Goal: Task Accomplishment & Management: Complete application form

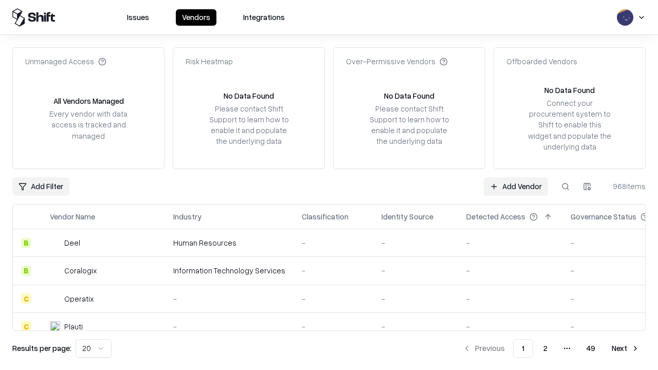
click at [515, 186] on link "Add Vendor" at bounding box center [516, 186] width 64 height 18
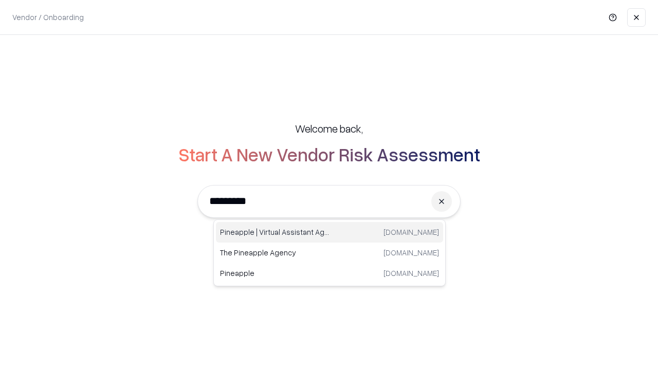
click at [329, 232] on div "Pineapple | Virtual Assistant Agency [DOMAIN_NAME]" at bounding box center [329, 232] width 227 height 21
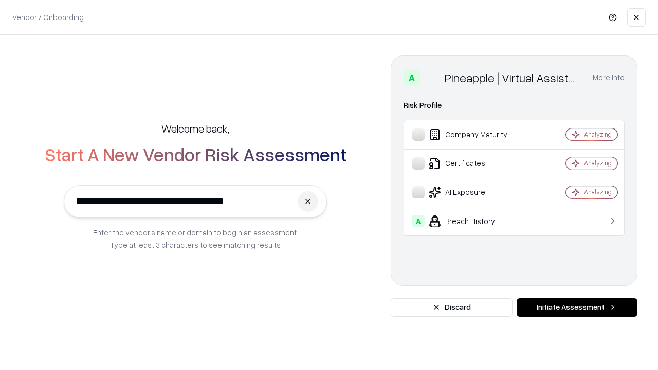
type input "**********"
click at [577, 307] on button "Initiate Assessment" at bounding box center [576, 307] width 121 height 18
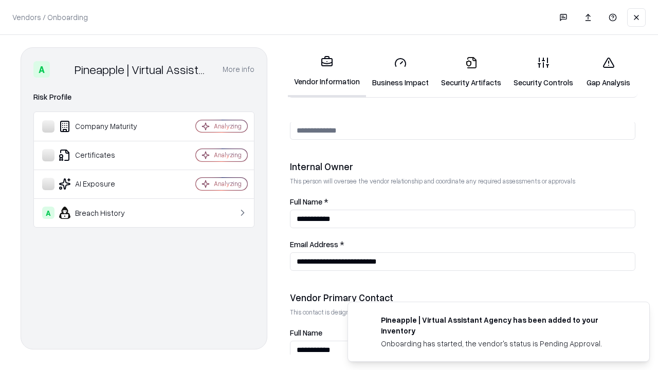
scroll to position [532, 0]
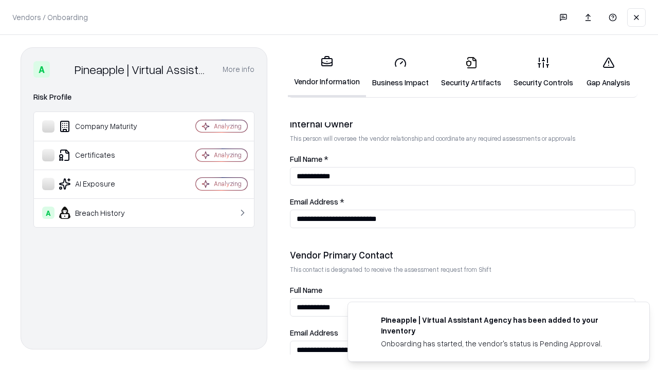
click at [400, 72] on link "Business Impact" at bounding box center [400, 72] width 69 height 48
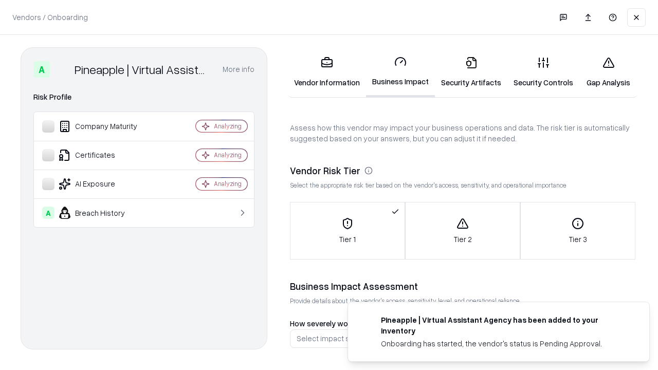
click at [471, 72] on link "Security Artifacts" at bounding box center [471, 72] width 72 height 48
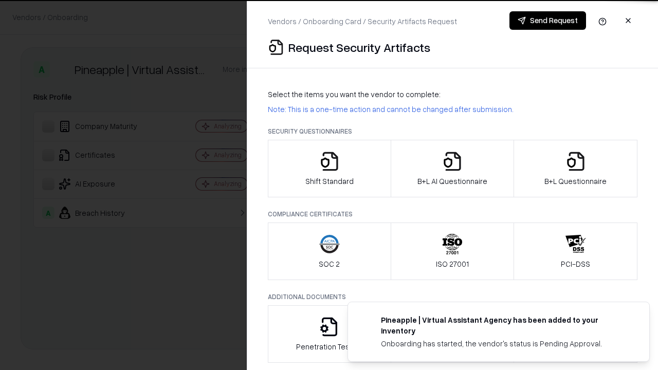
click at [329, 169] on icon "button" at bounding box center [329, 161] width 21 height 21
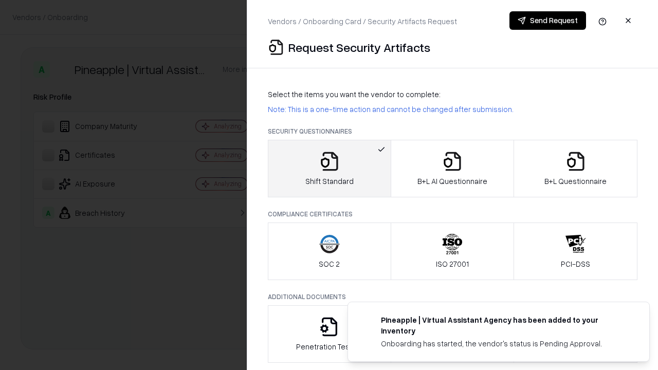
click at [547, 21] on button "Send Request" at bounding box center [547, 20] width 77 height 18
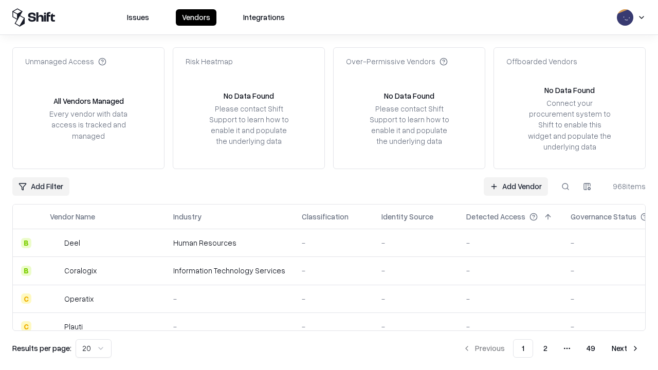
click at [565, 186] on button at bounding box center [565, 186] width 18 height 18
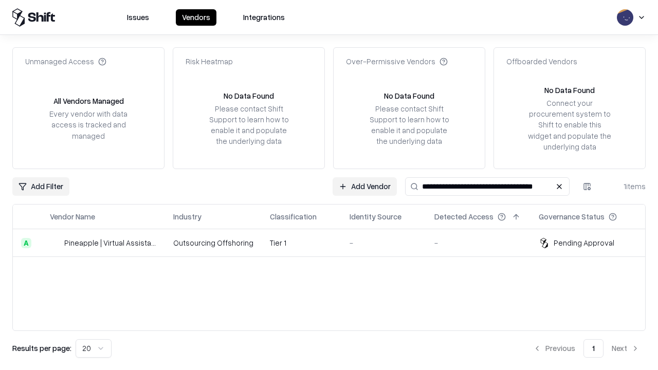
type input "**********"
click at [335, 243] on td "Tier 1" at bounding box center [302, 243] width 80 height 28
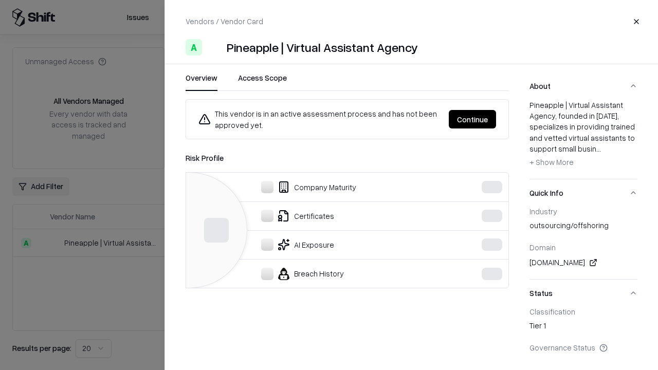
click at [496, 119] on button "Continue" at bounding box center [472, 119] width 47 height 18
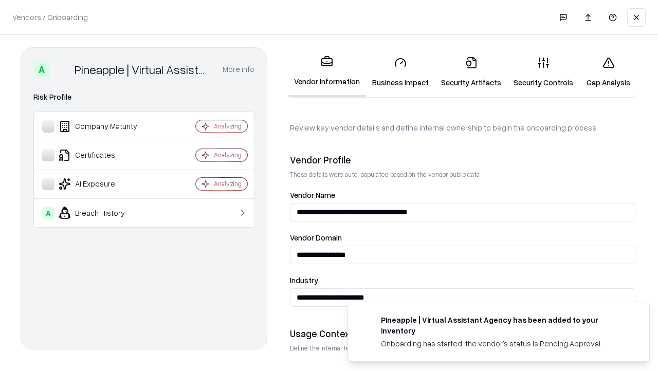
click at [471, 72] on link "Security Artifacts" at bounding box center [471, 72] width 72 height 48
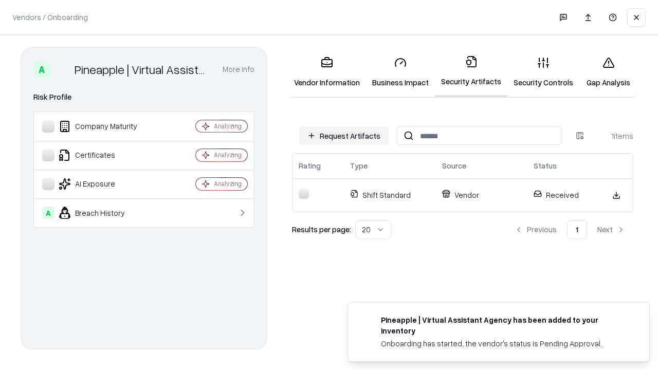
click at [543, 72] on link "Security Controls" at bounding box center [543, 72] width 72 height 48
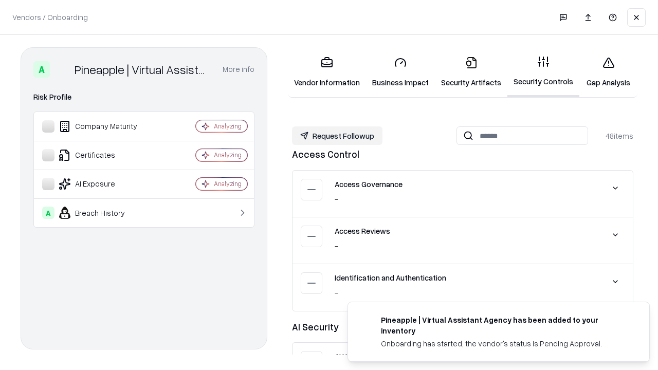
click at [337, 136] on button "Request Followup" at bounding box center [337, 135] width 90 height 18
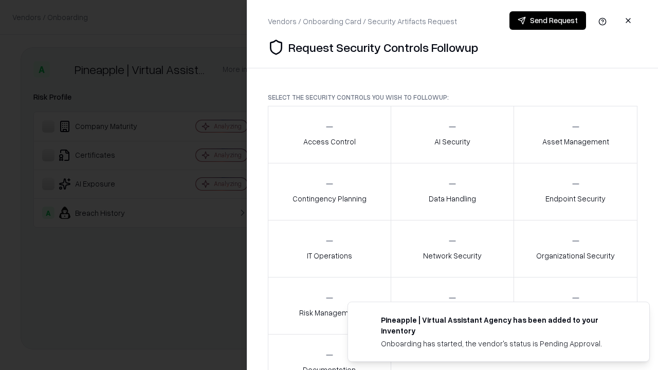
click at [329, 135] on div "Access Control" at bounding box center [329, 134] width 52 height 25
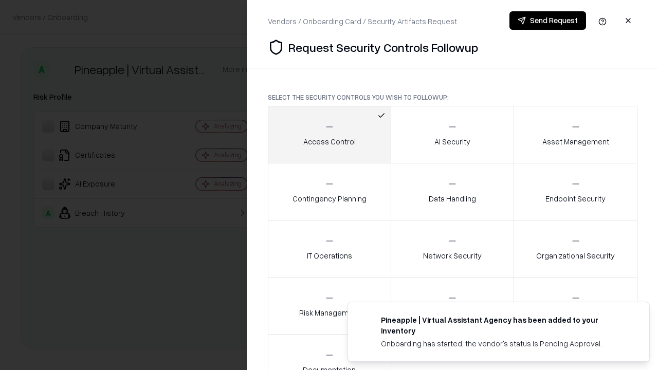
click at [547, 21] on button "Send Request" at bounding box center [547, 20] width 77 height 18
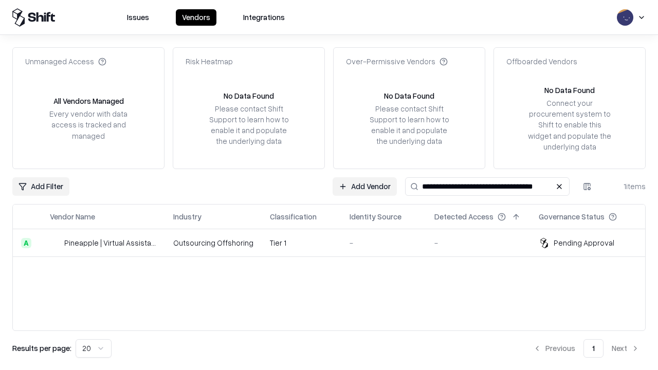
type input "**********"
click at [335, 243] on td "Tier 1" at bounding box center [302, 243] width 80 height 28
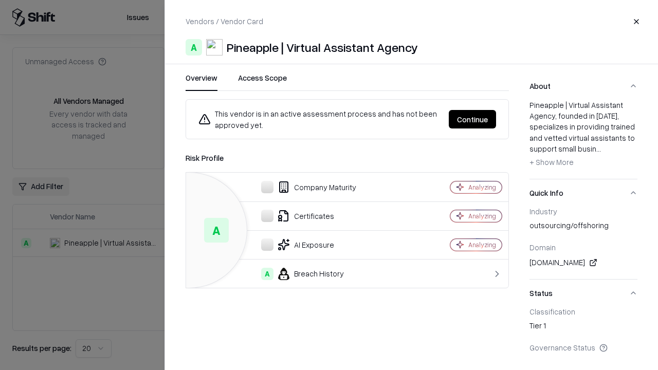
click at [472, 119] on button "Continue" at bounding box center [472, 119] width 47 height 18
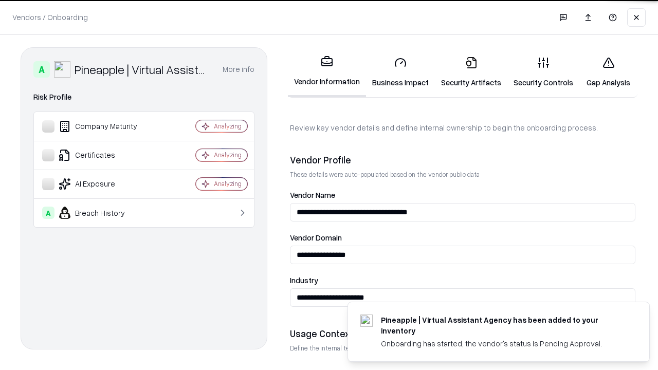
click at [608, 72] on link "Gap Analysis" at bounding box center [608, 72] width 58 height 48
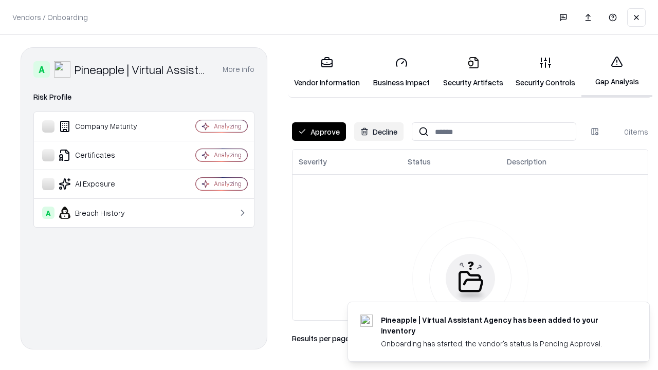
click at [319, 132] on button "Approve" at bounding box center [319, 131] width 54 height 18
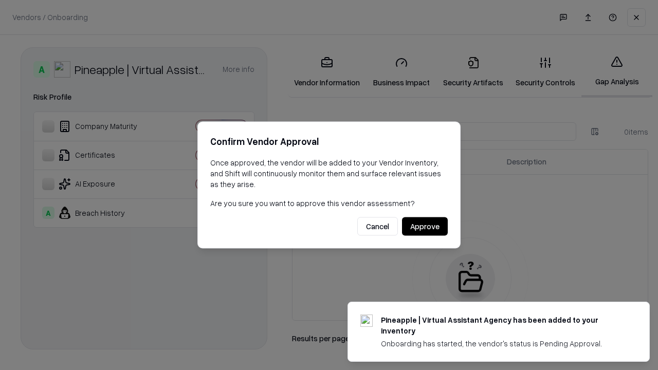
click at [424, 226] on button "Approve" at bounding box center [425, 226] width 46 height 18
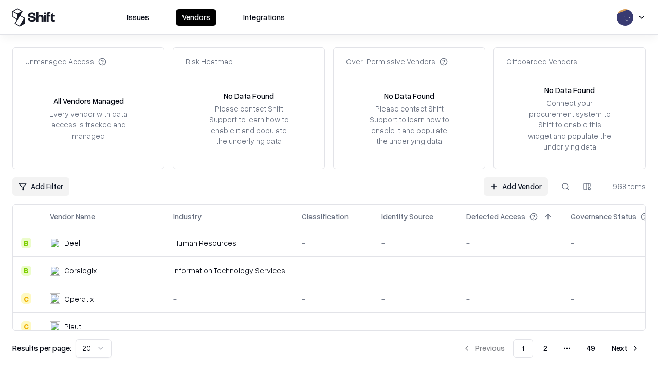
type input "**********"
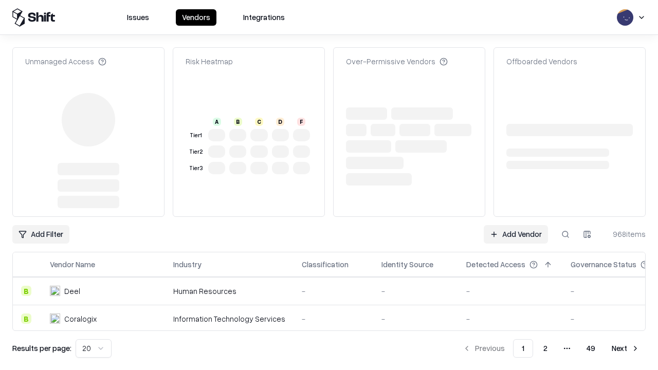
click at [515, 225] on link "Add Vendor" at bounding box center [516, 234] width 64 height 18
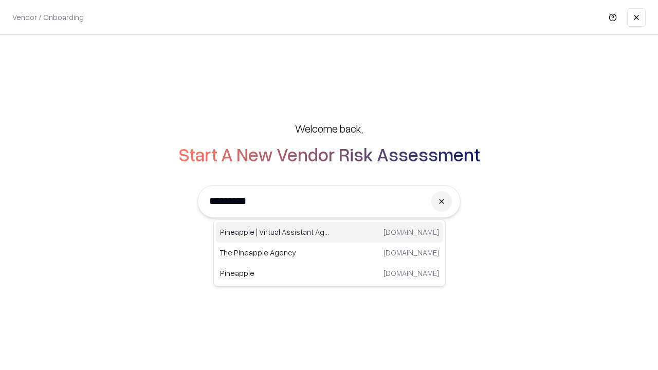
click at [329, 232] on div "Pineapple | Virtual Assistant Agency [DOMAIN_NAME]" at bounding box center [329, 232] width 227 height 21
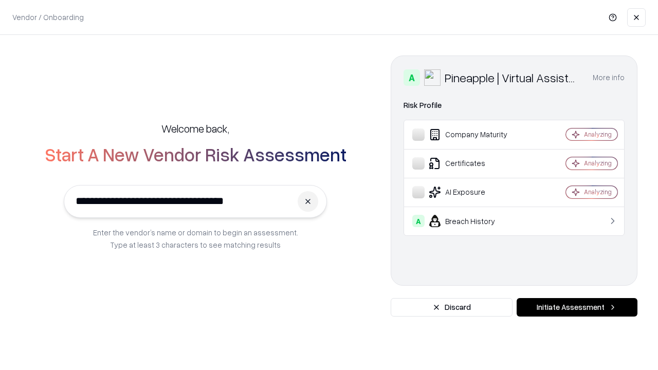
type input "**********"
click at [577, 307] on button "Initiate Assessment" at bounding box center [576, 307] width 121 height 18
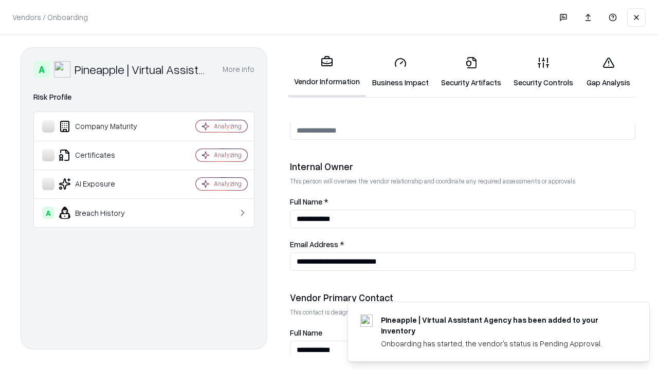
scroll to position [532, 0]
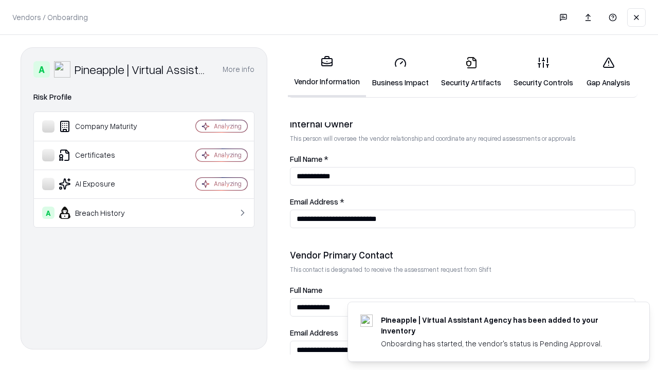
click at [608, 72] on link "Gap Analysis" at bounding box center [608, 72] width 58 height 48
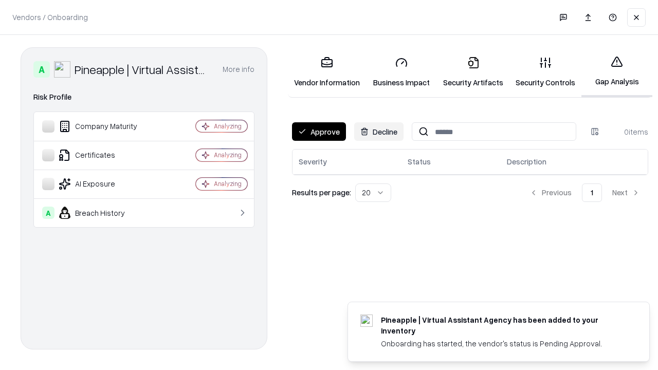
click at [319, 132] on button "Approve" at bounding box center [319, 131] width 54 height 18
